Goal: Transaction & Acquisition: Book appointment/travel/reservation

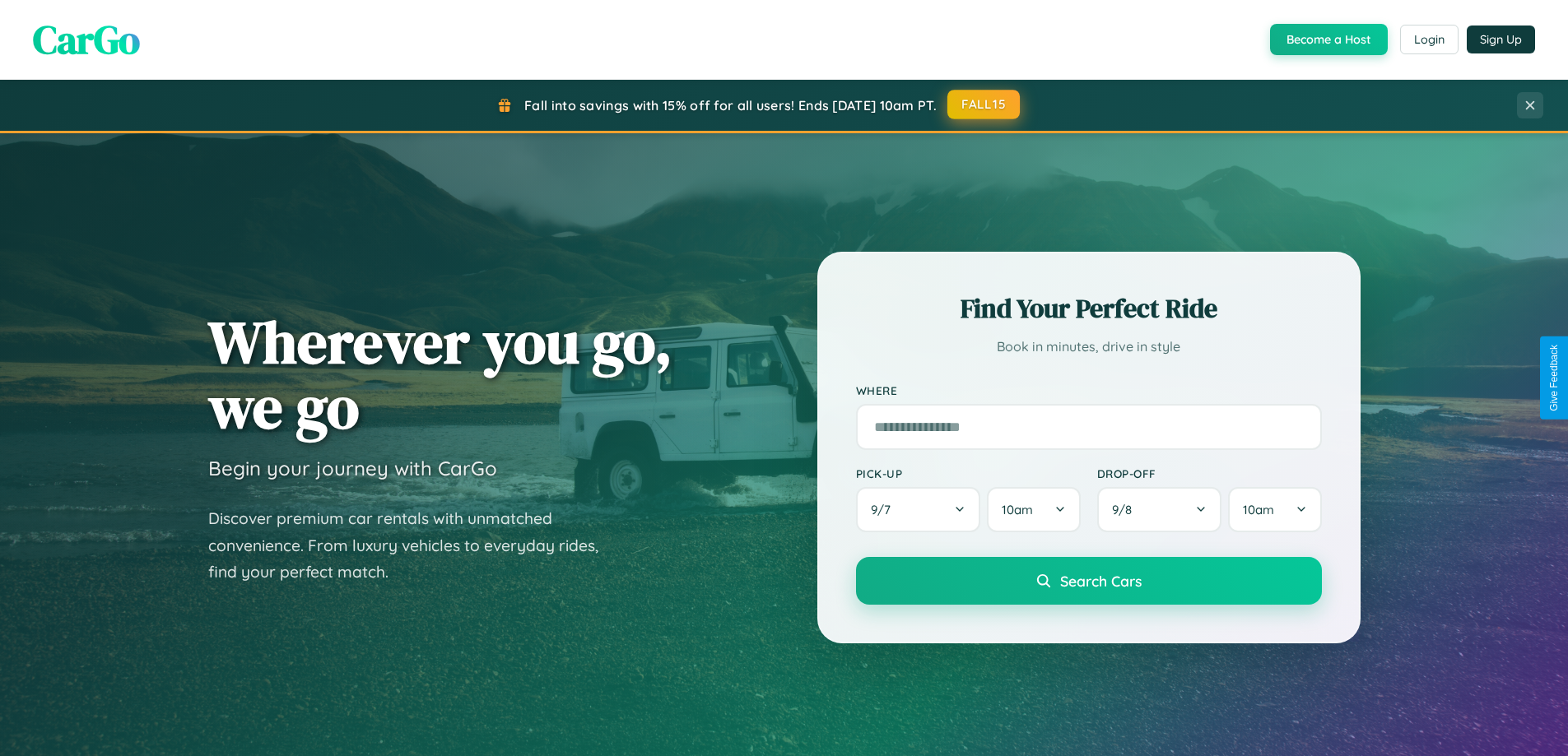
click at [984, 105] on button "FALL15" at bounding box center [984, 105] width 73 height 30
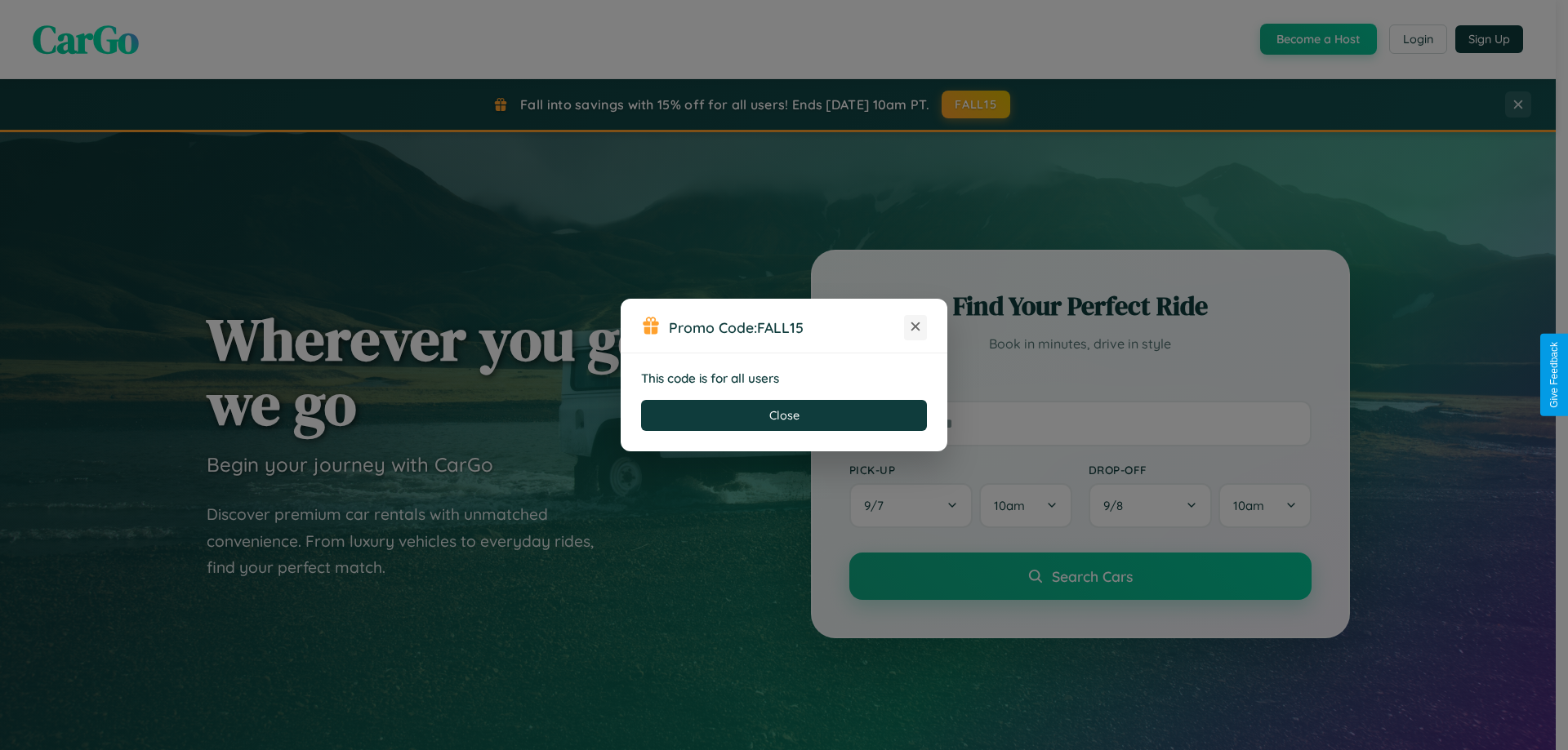
click at [915, 328] on icon at bounding box center [916, 327] width 17 height 17
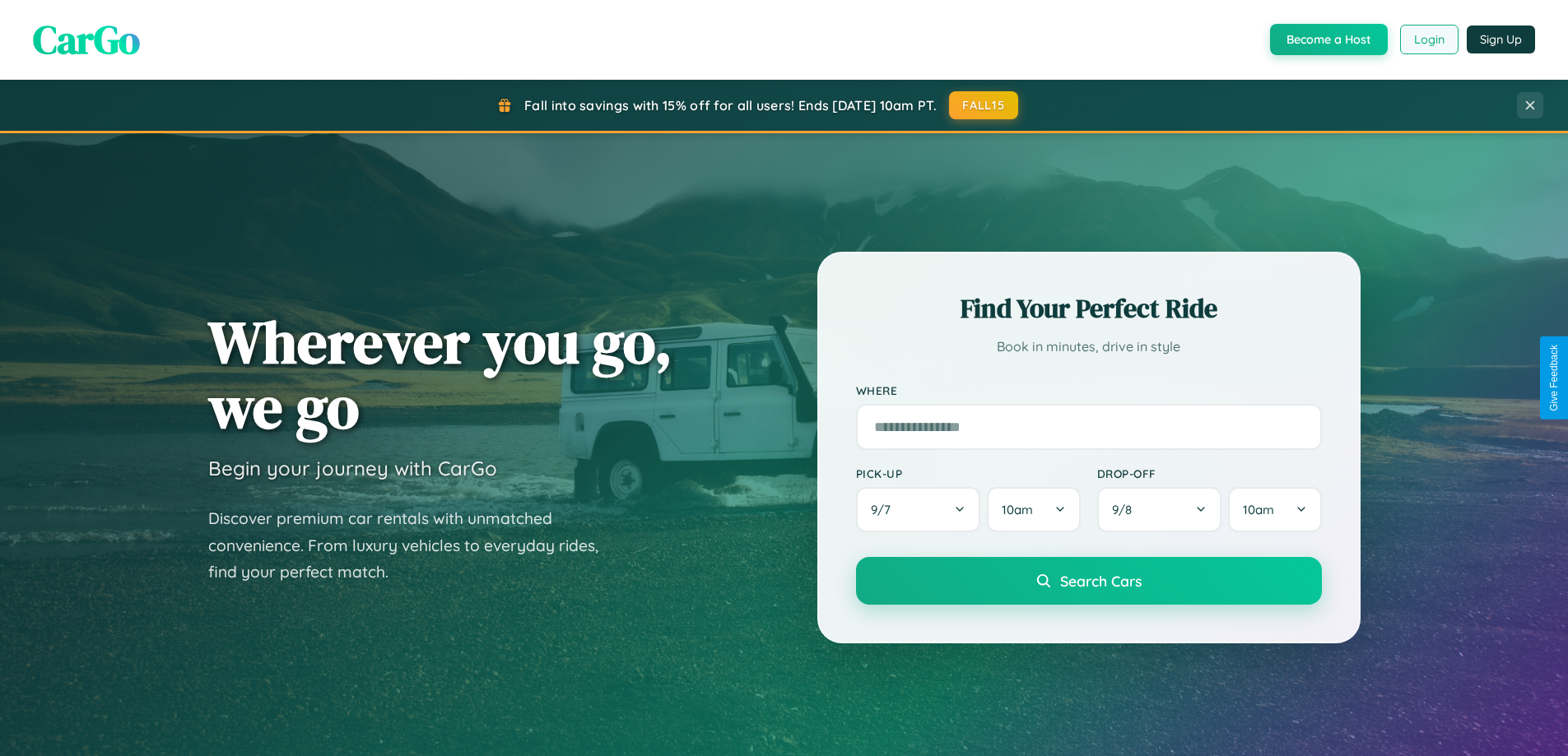
click at [1428, 39] on button "Login" at bounding box center [1429, 39] width 59 height 30
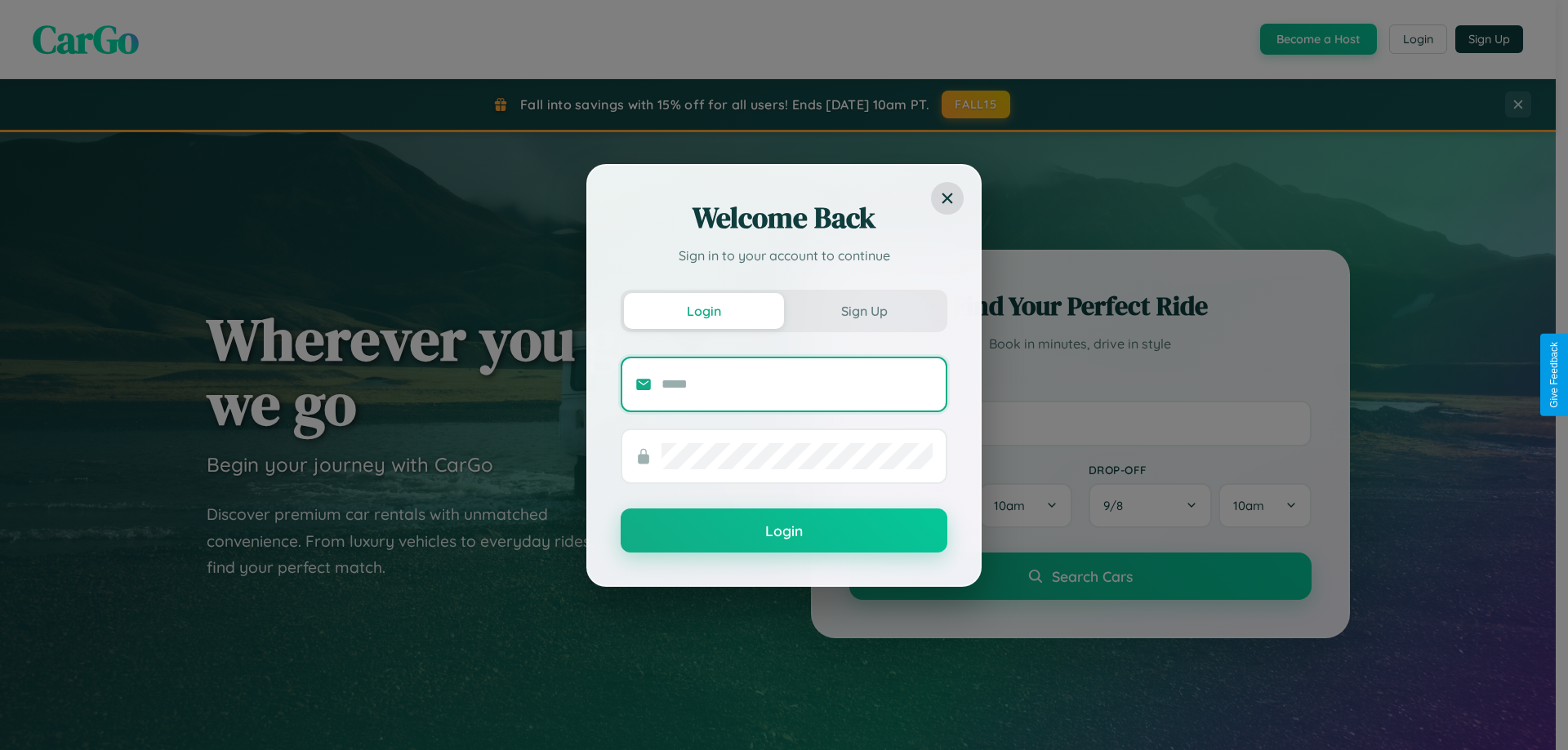
click at [797, 383] on input "text" at bounding box center [797, 384] width 271 height 26
type input "**********"
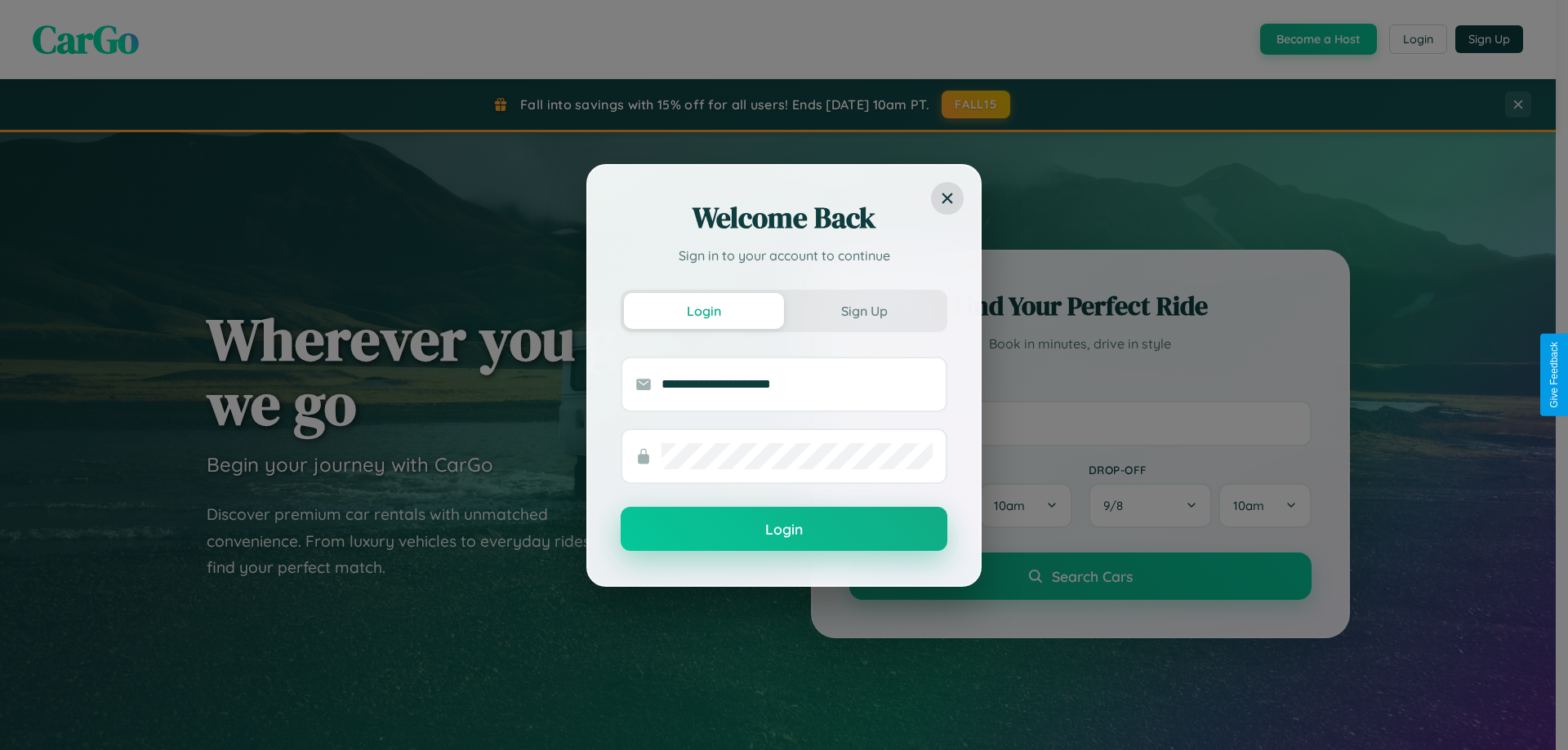
click at [784, 529] on button "Login" at bounding box center [784, 530] width 327 height 44
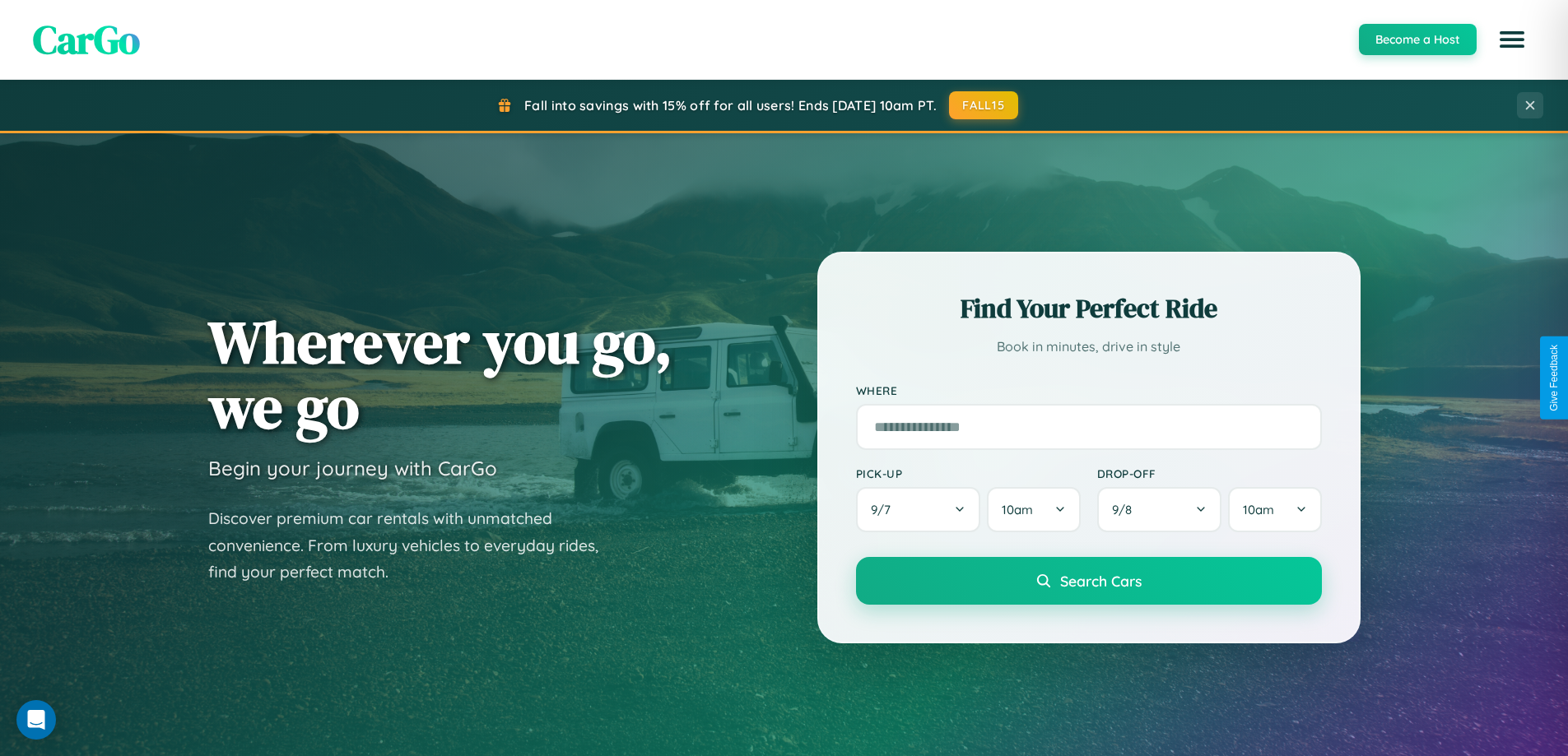
scroll to position [709, 0]
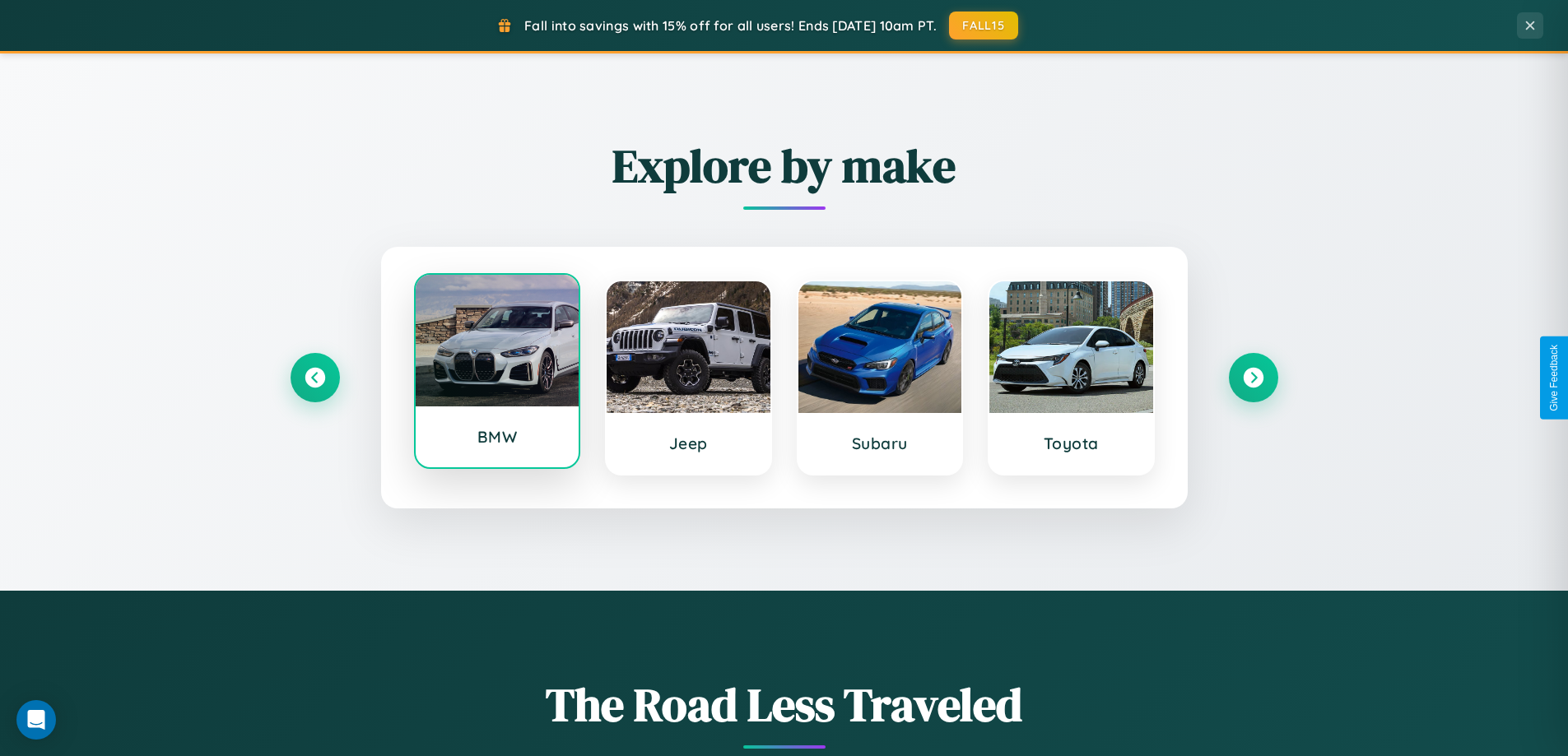
click at [497, 374] on div at bounding box center [497, 340] width 163 height 132
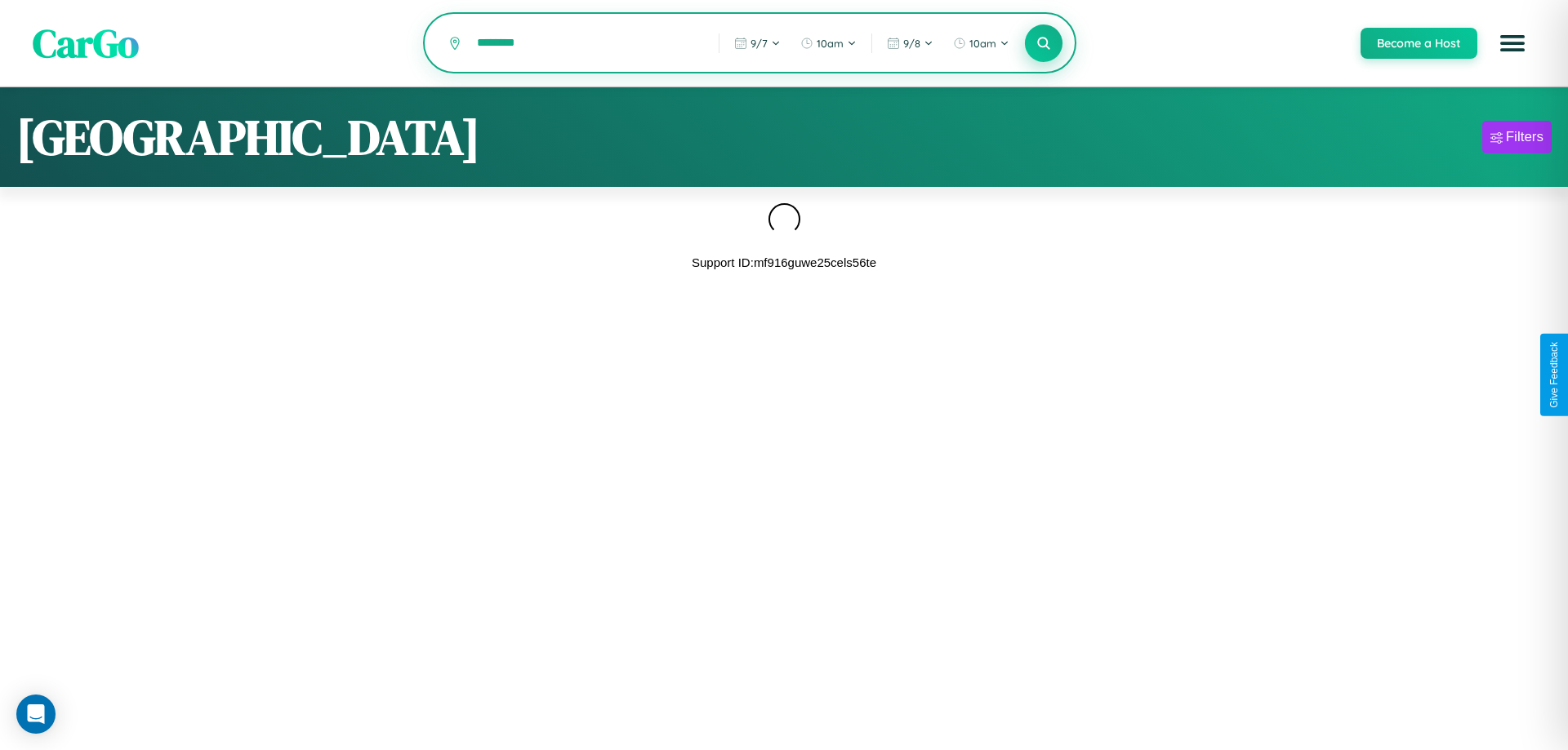
type input "********"
click at [1043, 44] on icon at bounding box center [1043, 43] width 16 height 16
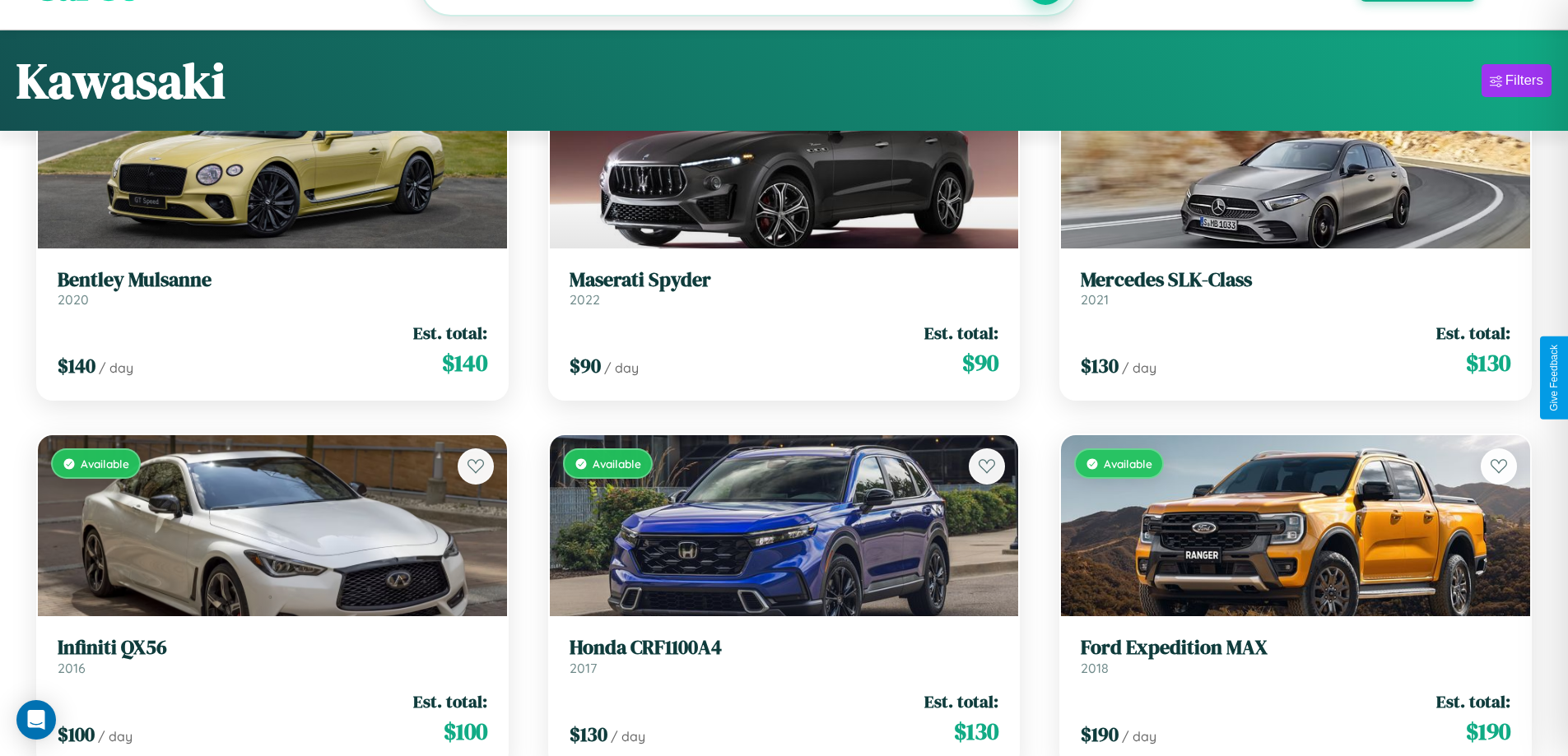
scroll to position [20026, 0]
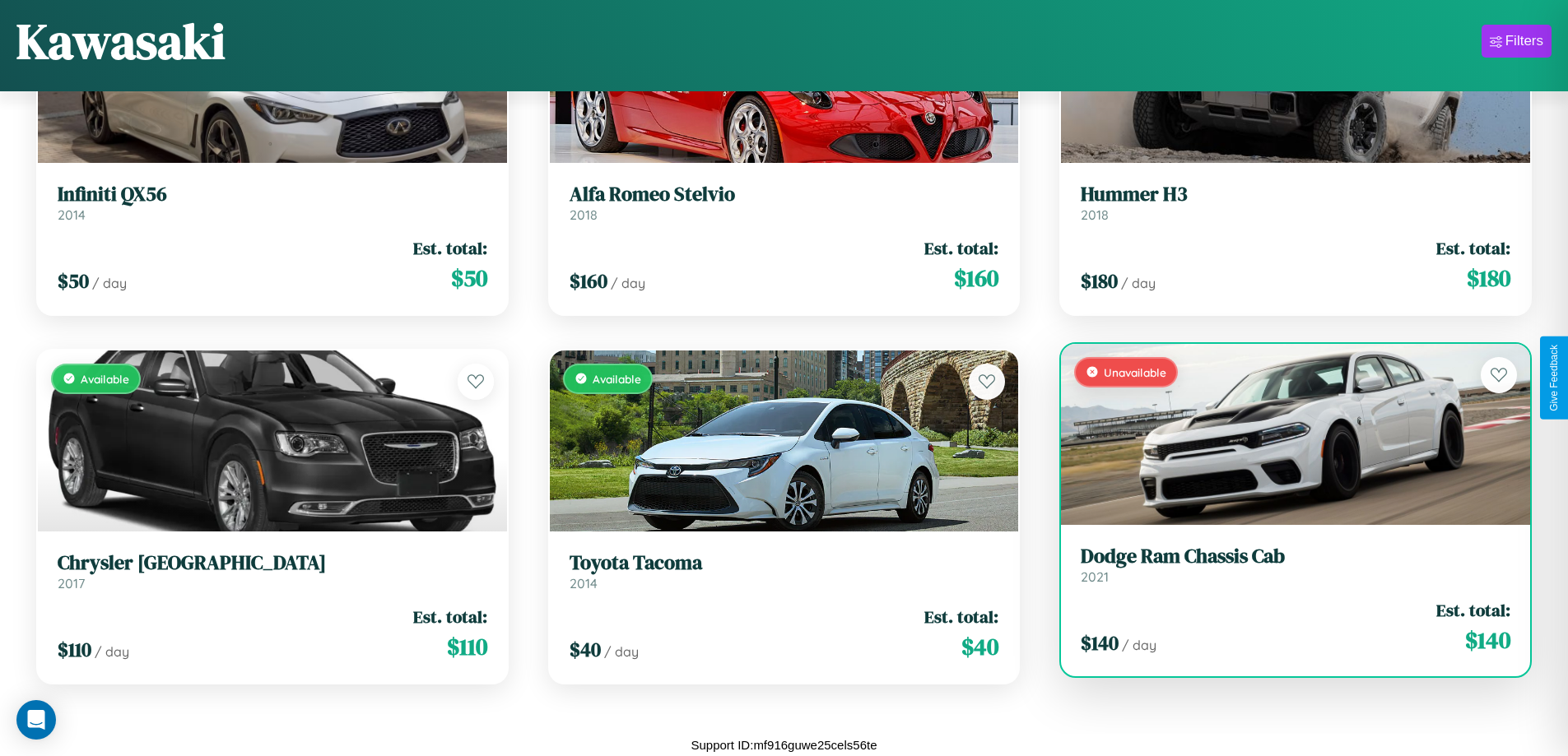
click at [1284, 565] on h3 "Dodge Ram Chassis Cab" at bounding box center [1295, 557] width 429 height 24
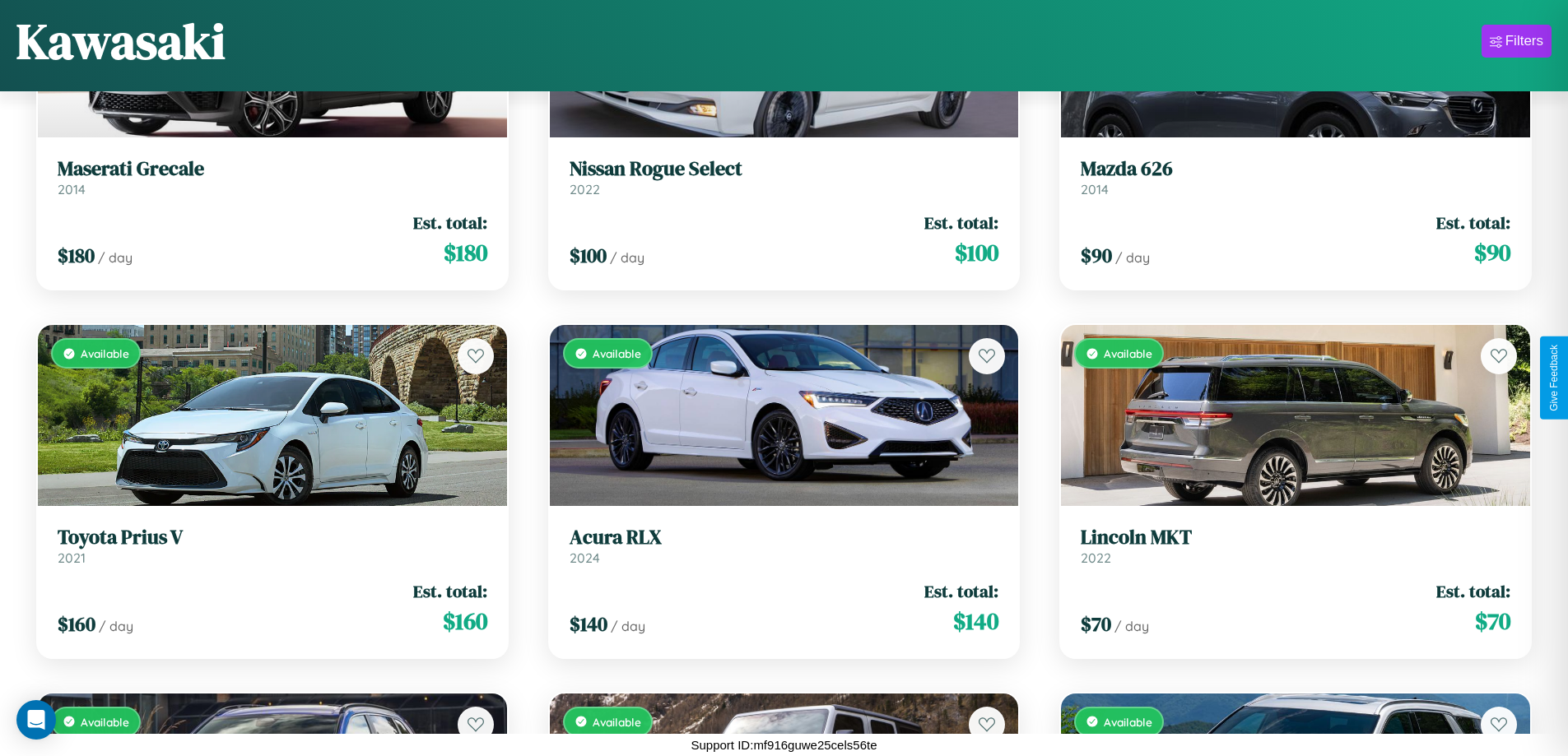
scroll to position [17550, 0]
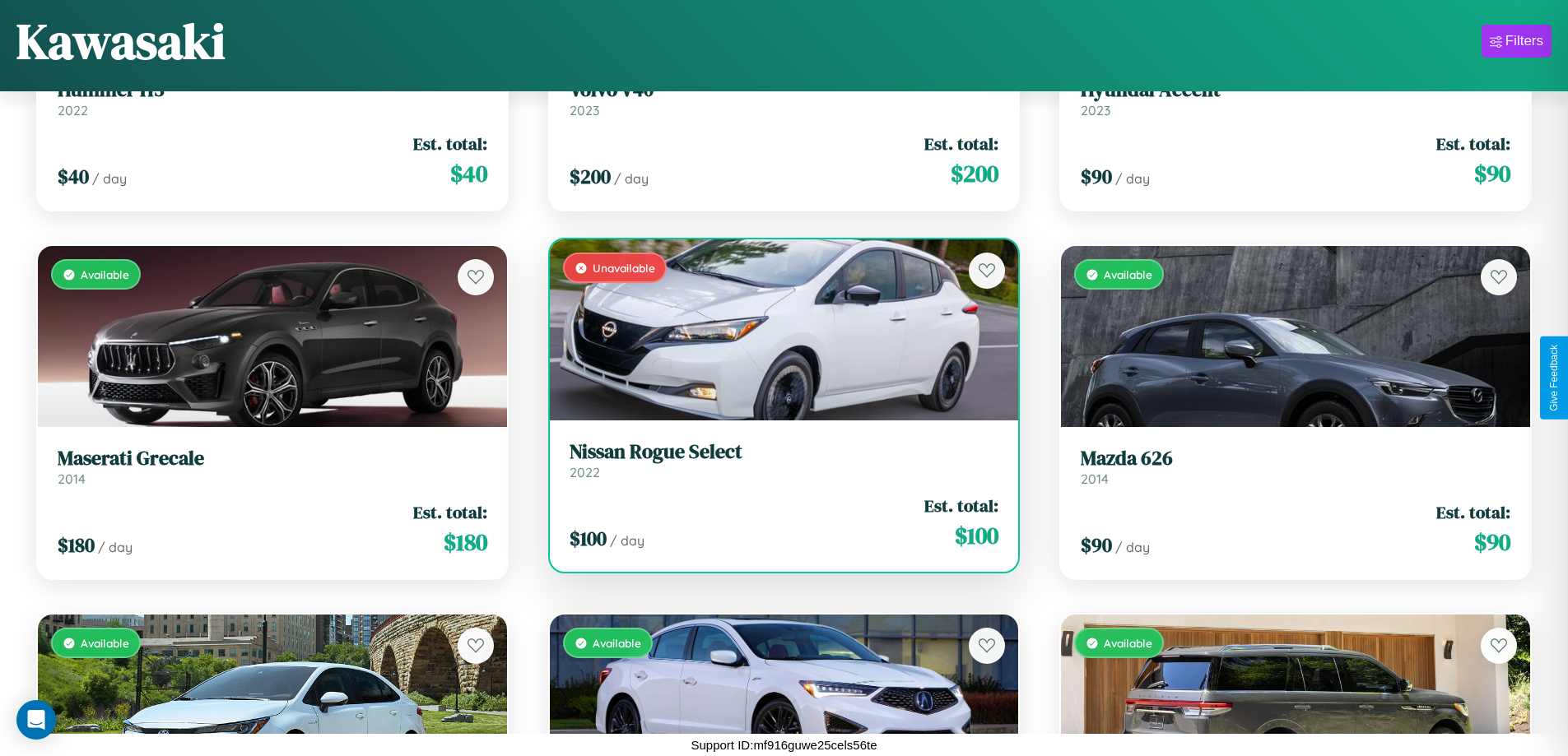
click at [777, 460] on h3 "Nissan Rogue Select" at bounding box center [784, 453] width 429 height 24
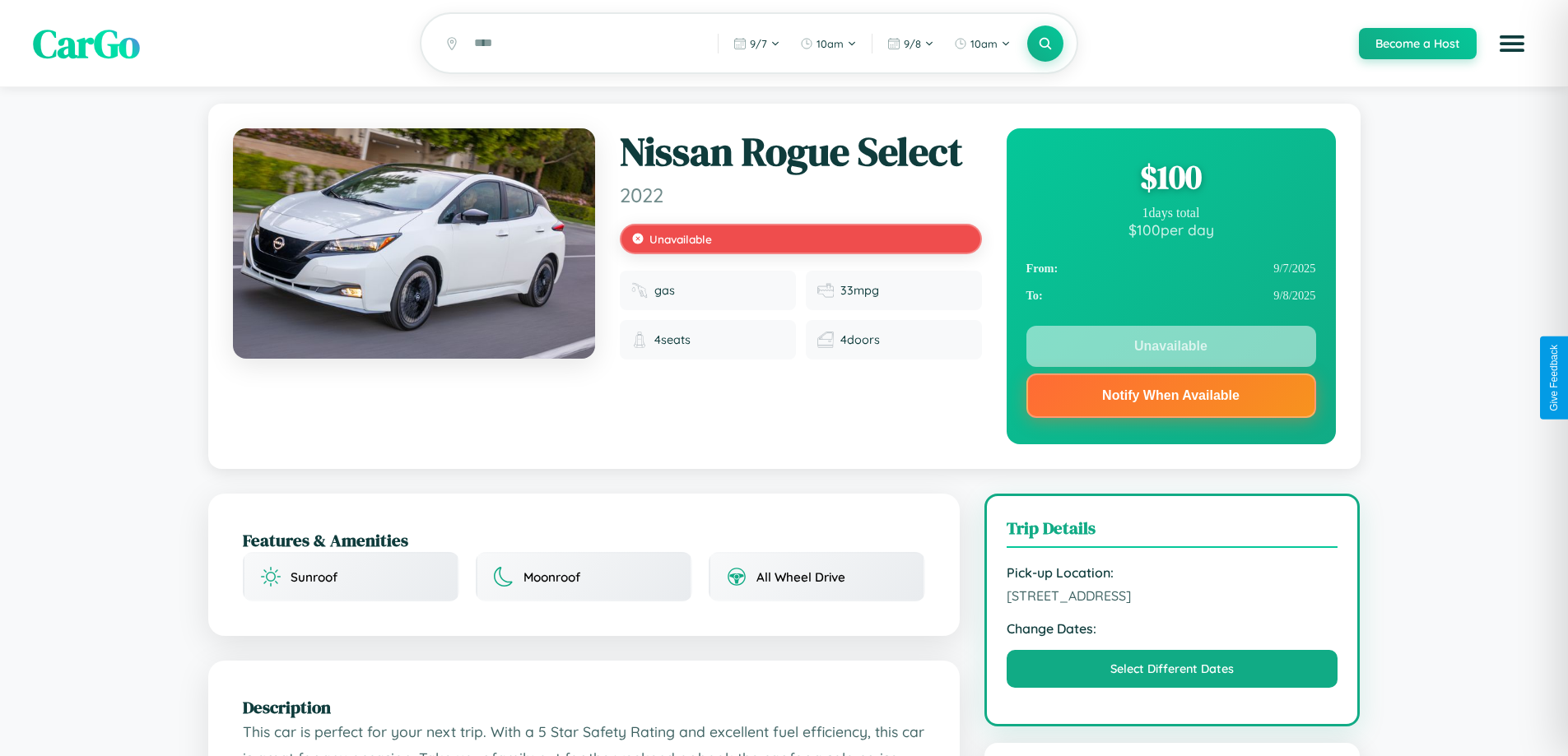
click at [1170, 179] on div "$ 100" at bounding box center [1170, 177] width 289 height 45
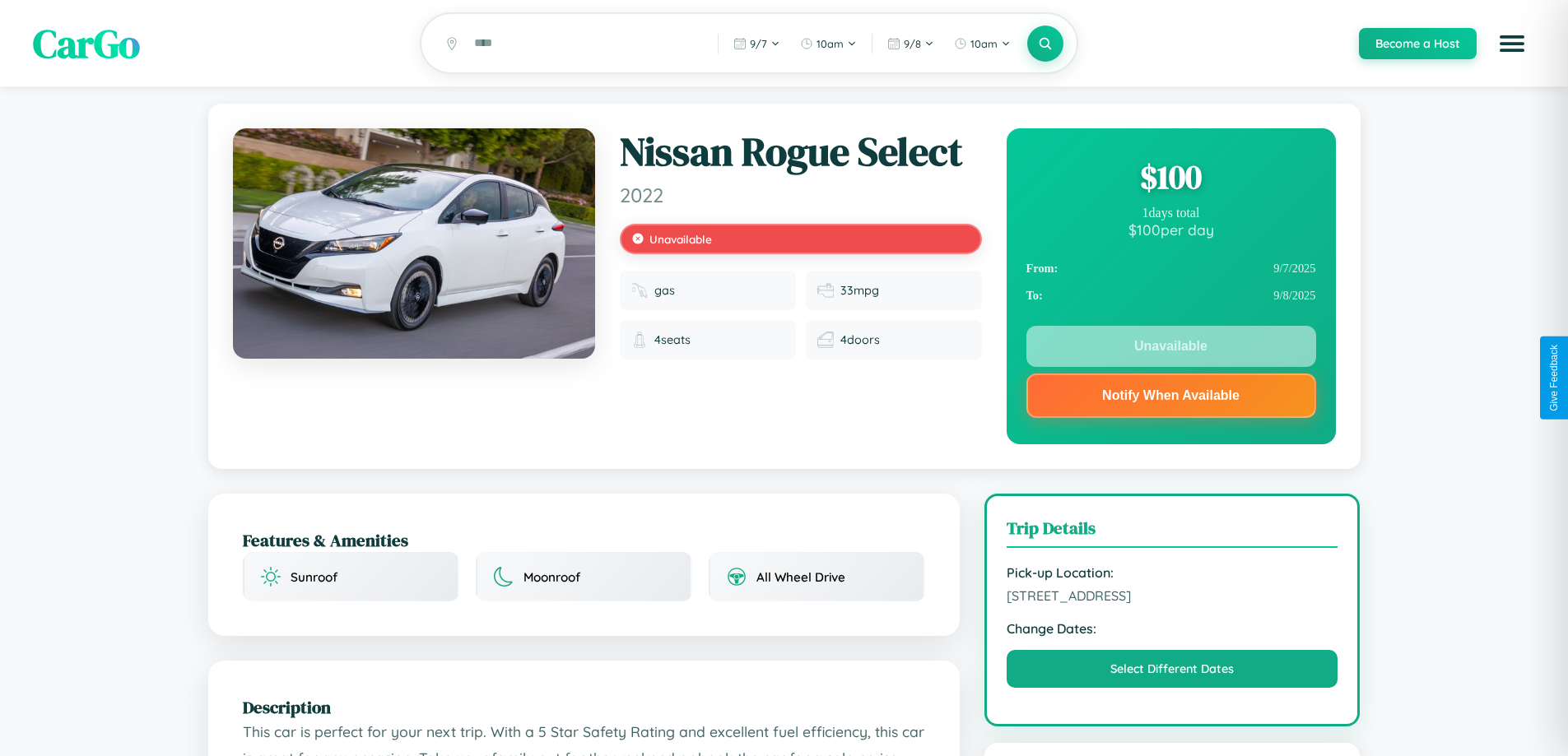
click at [1170, 179] on div "$ 100" at bounding box center [1170, 177] width 289 height 45
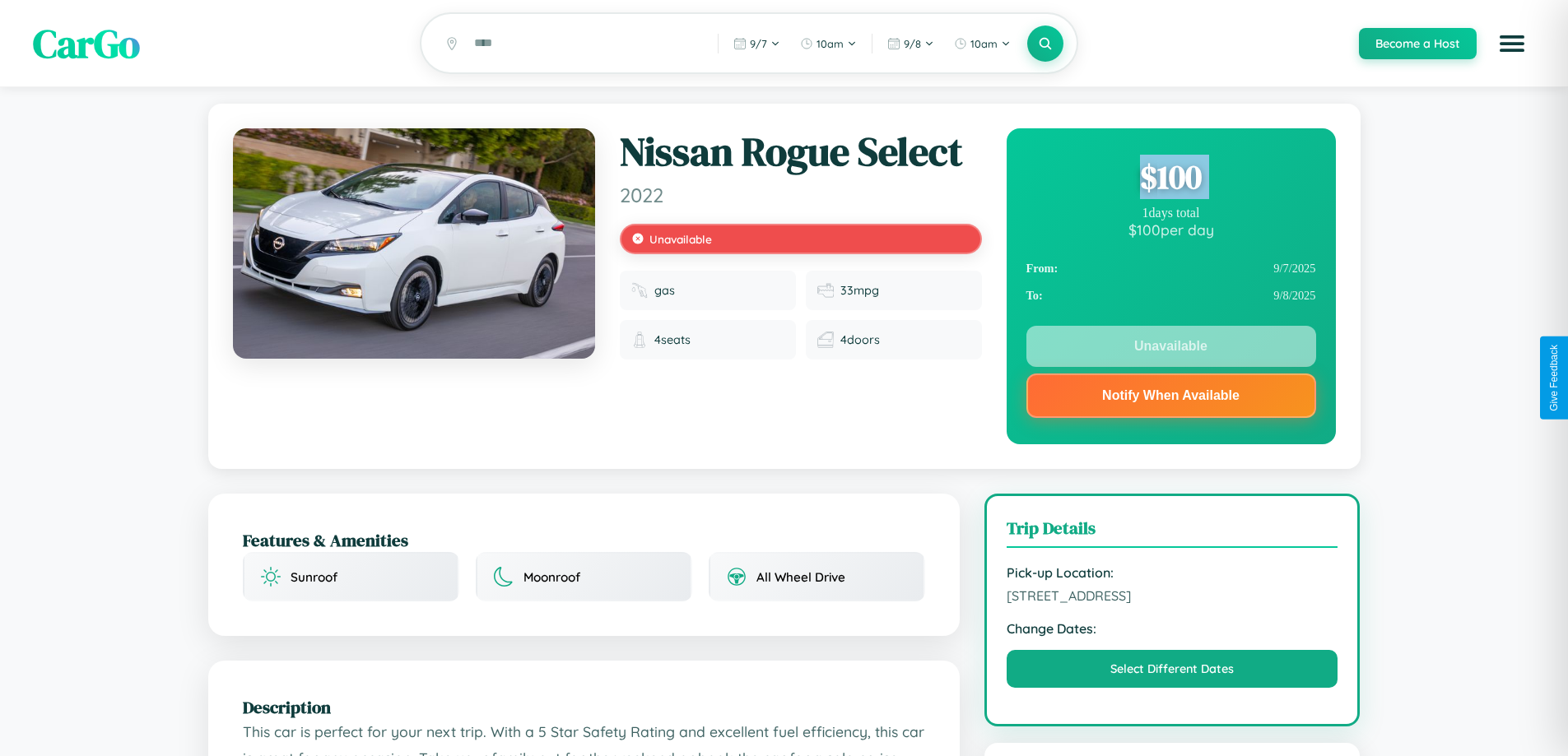
click at [1170, 179] on div "$ 100" at bounding box center [1170, 177] width 289 height 45
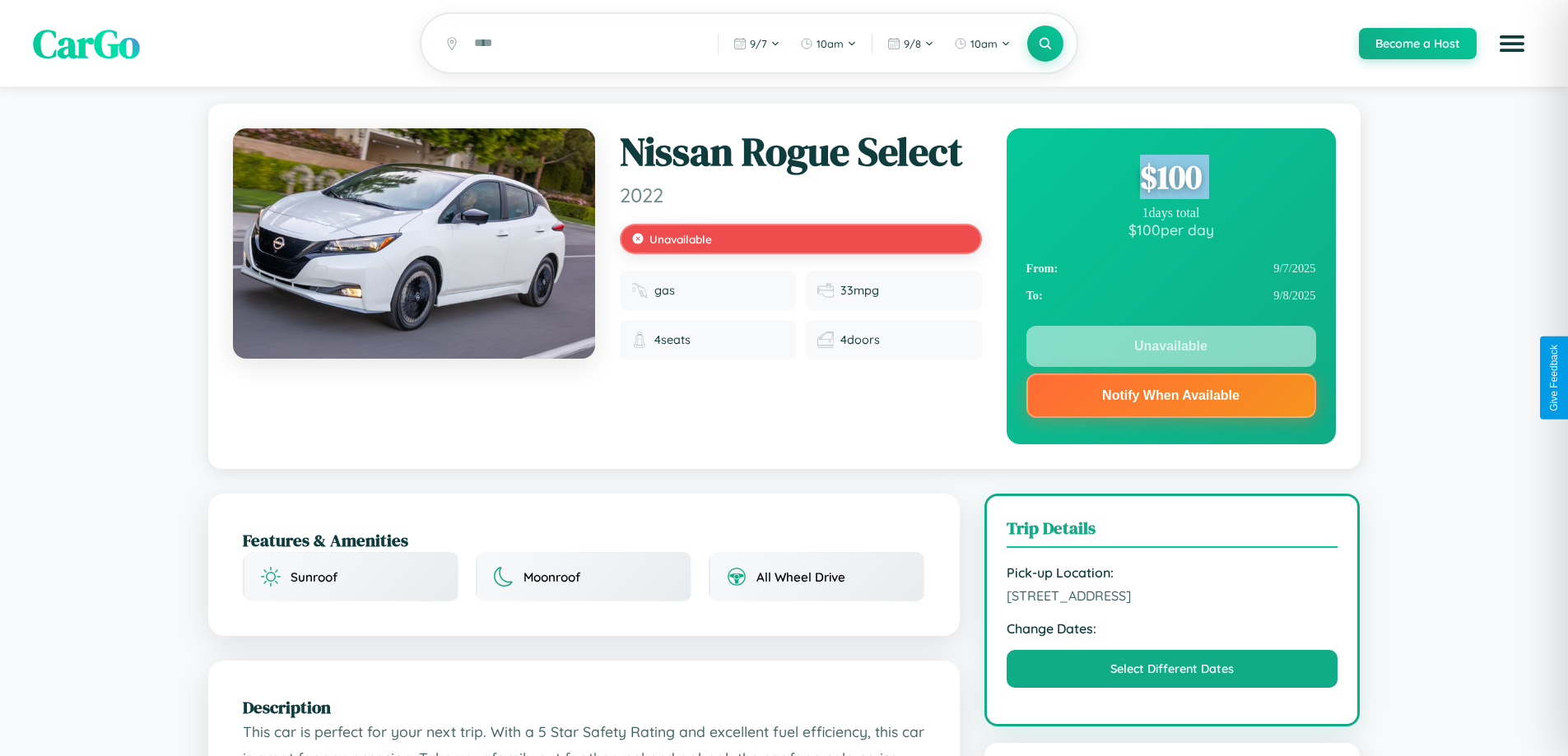
click at [1170, 179] on div "$ 100" at bounding box center [1170, 177] width 289 height 45
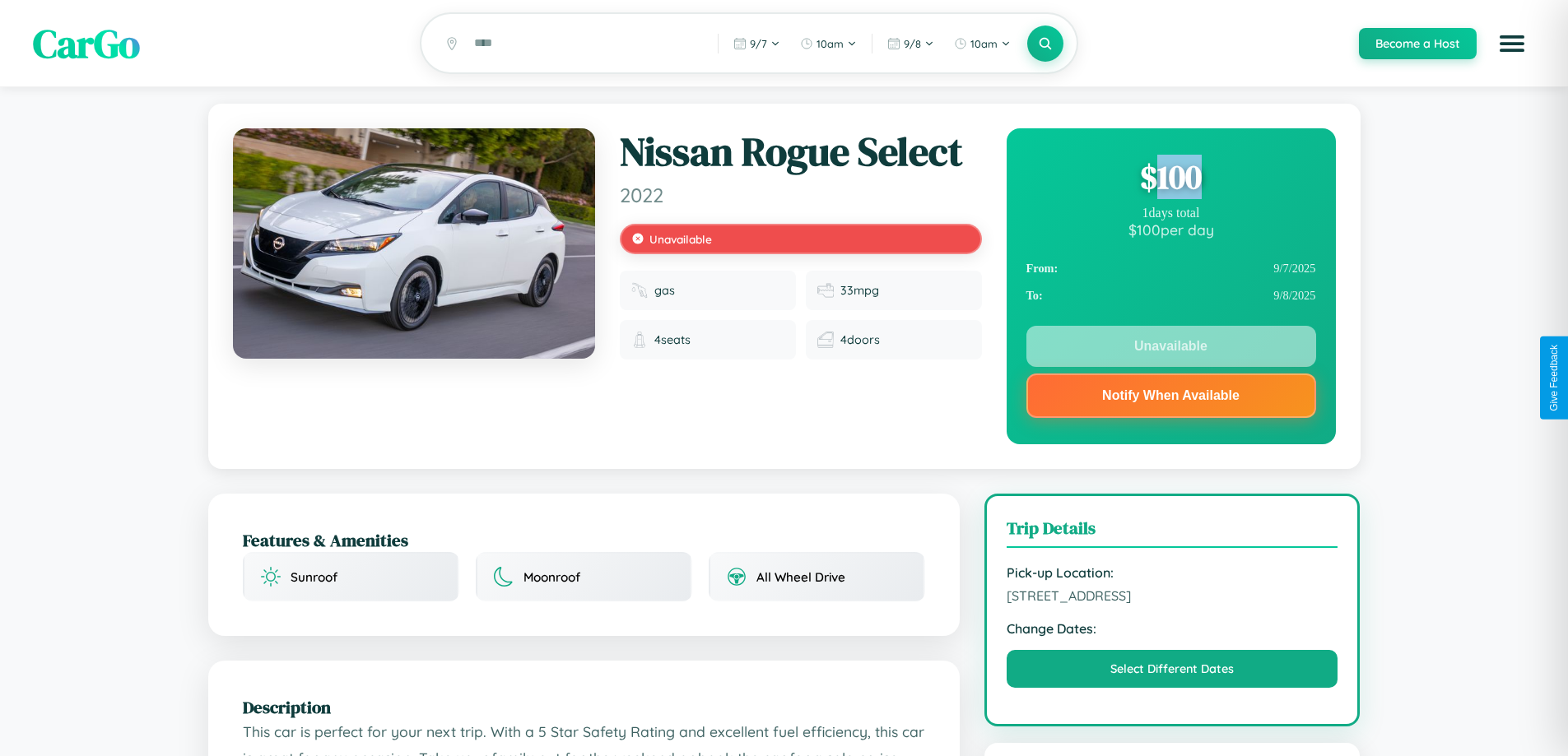
click at [1170, 179] on div "$ 100" at bounding box center [1170, 177] width 289 height 45
